Goal: Navigation & Orientation: Go to known website

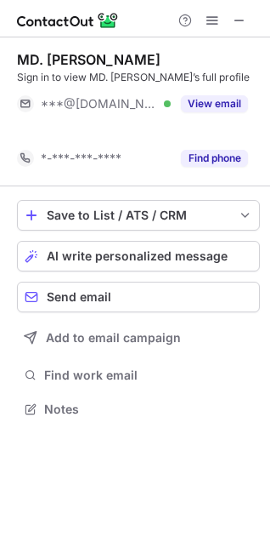
scroll to position [370, 270]
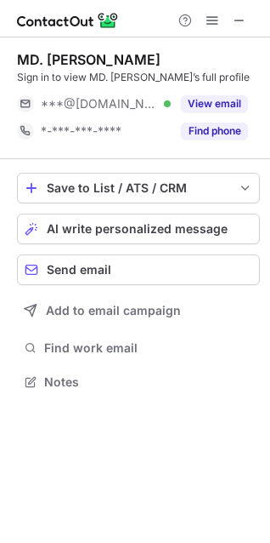
scroll to position [370, 270]
